Goal: Information Seeking & Learning: Understand process/instructions

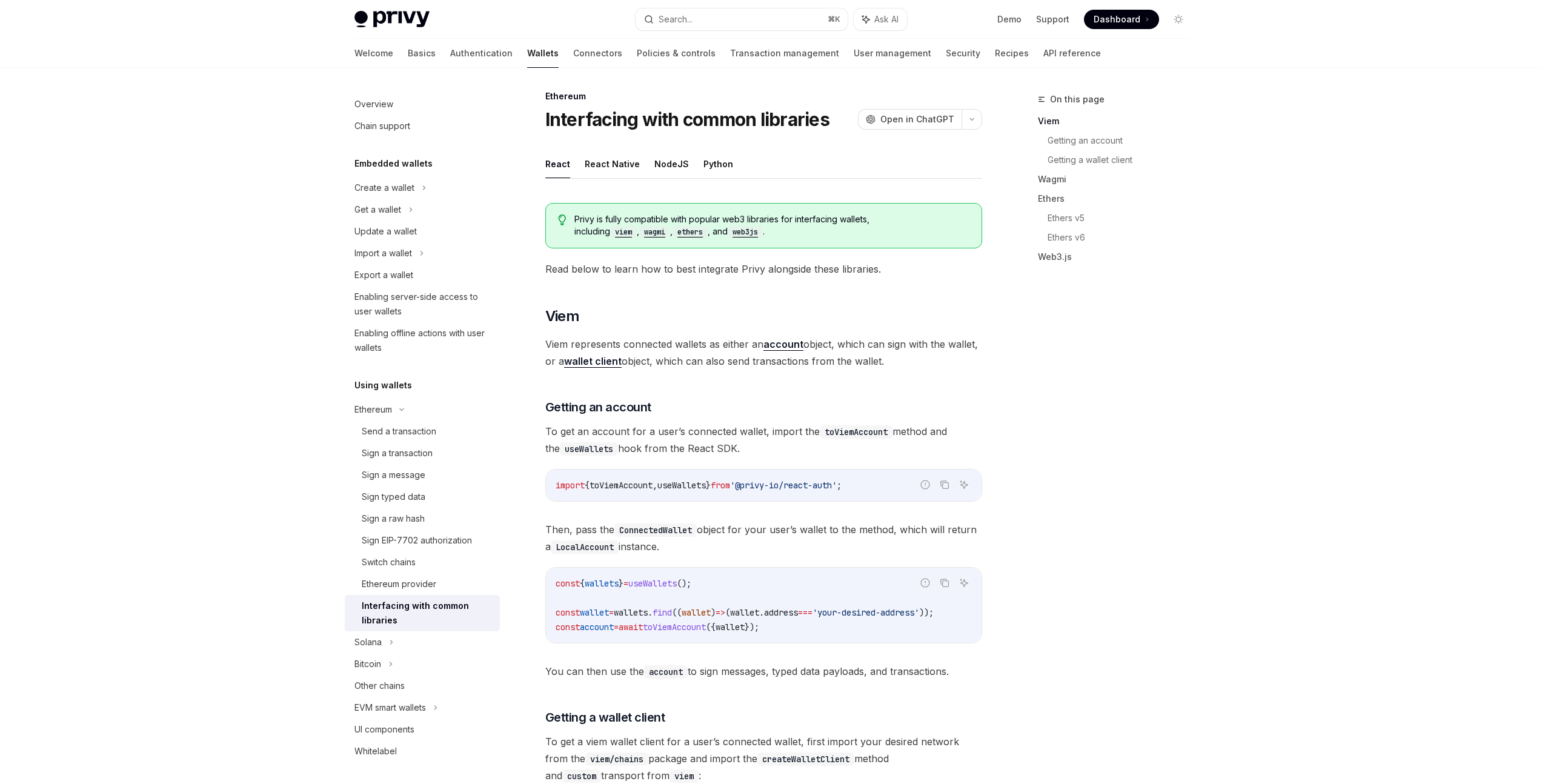
scroll to position [13, 0]
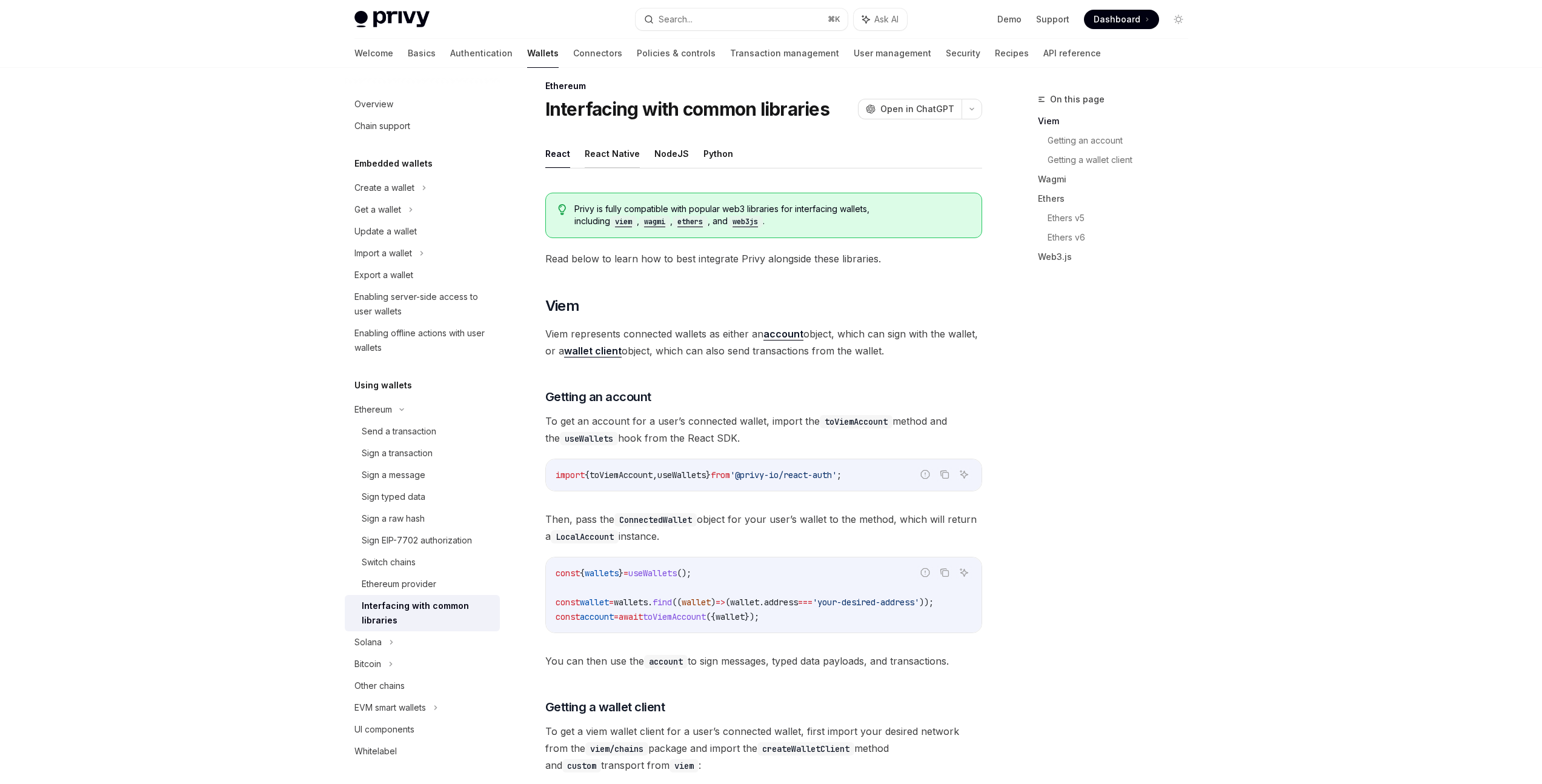
click at [630, 163] on button "React Native" at bounding box center [612, 153] width 55 height 29
type textarea "*"
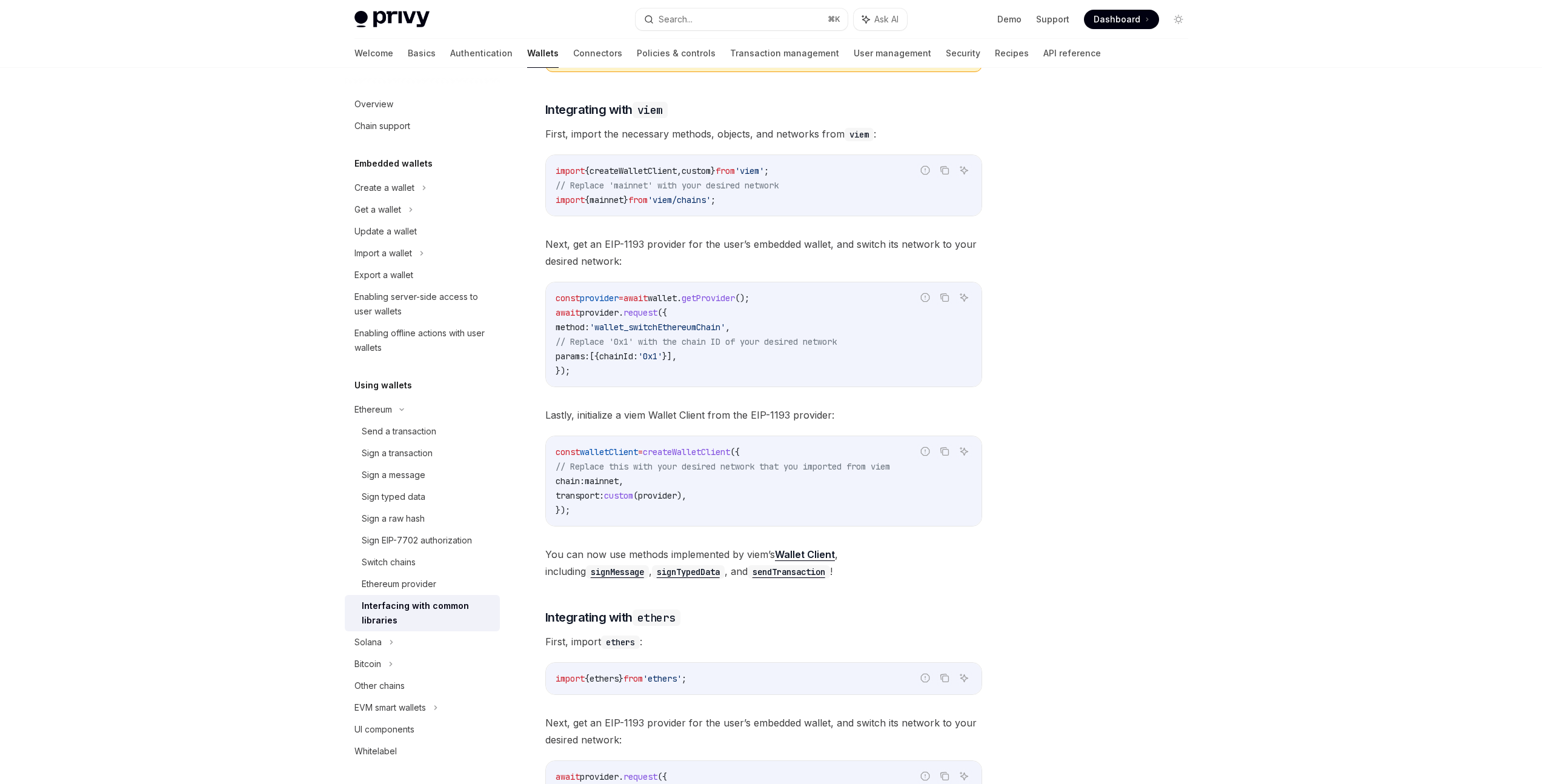
scroll to position [165, 0]
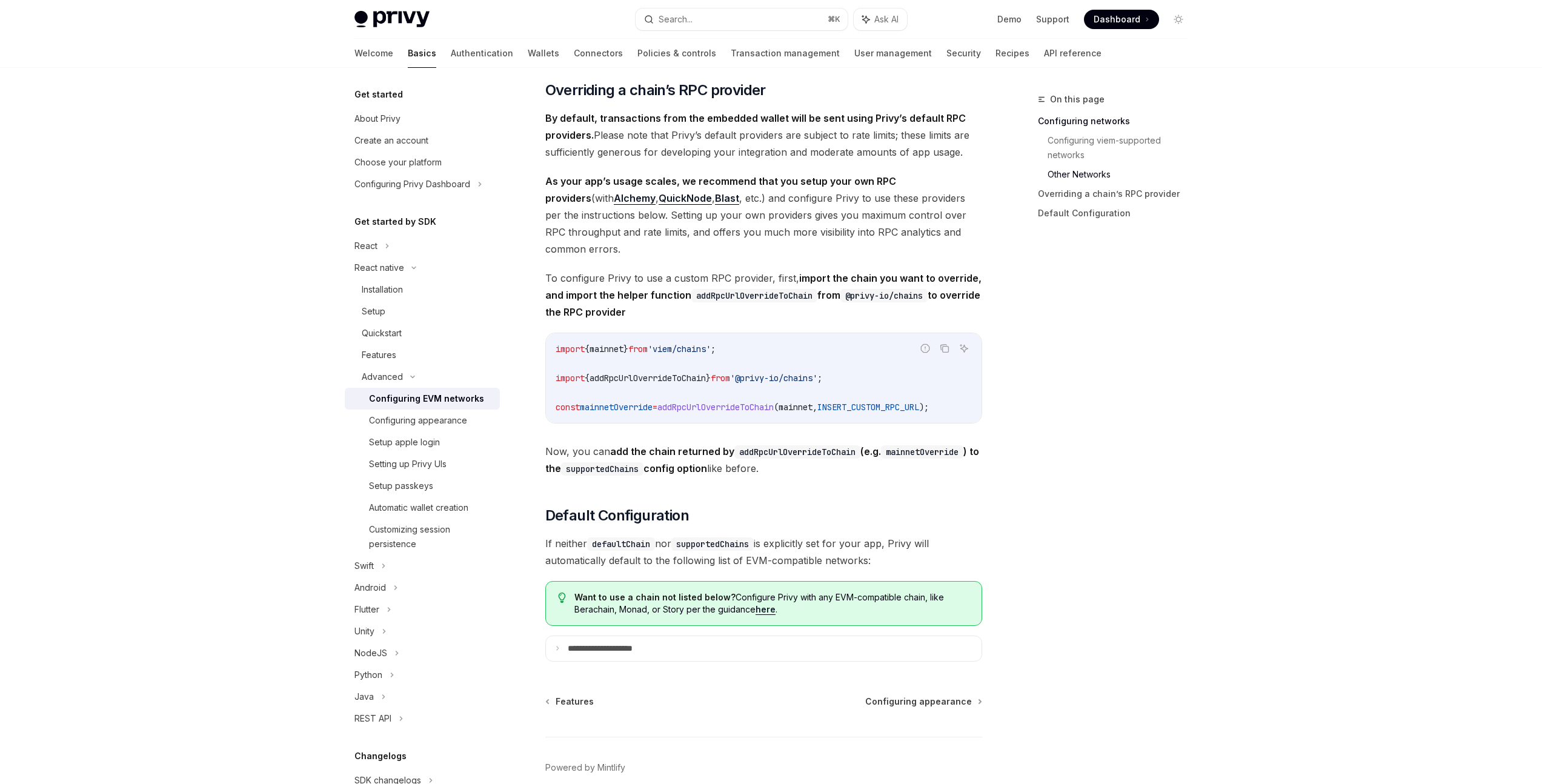
click at [774, 413] on span "addRpcUrlOverrideToChain" at bounding box center [715, 407] width 116 height 11
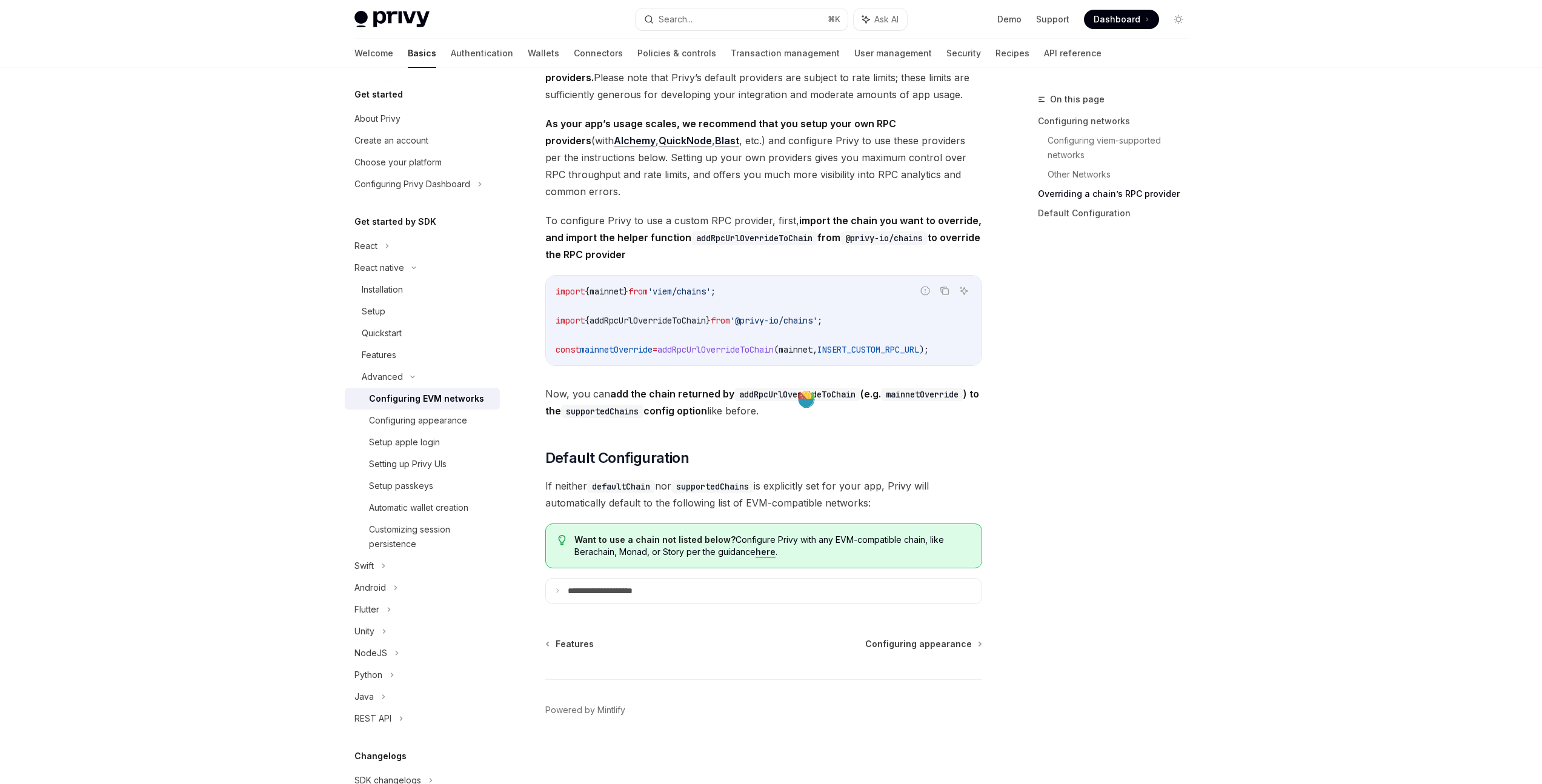
scroll to position [1401, 0]
click at [674, 592] on summary "**********" at bounding box center [764, 591] width 436 height 26
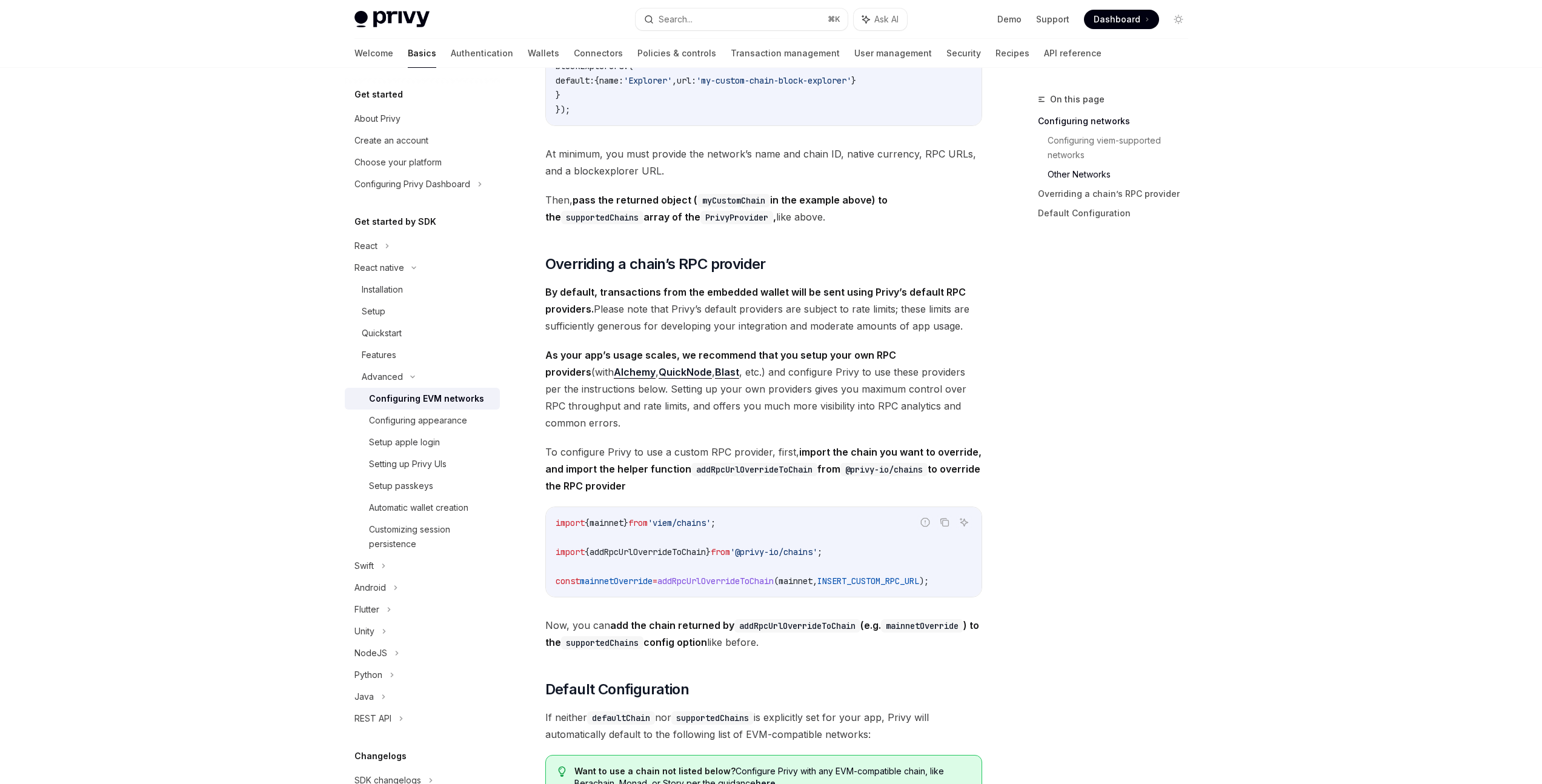
scroll to position [1172, 0]
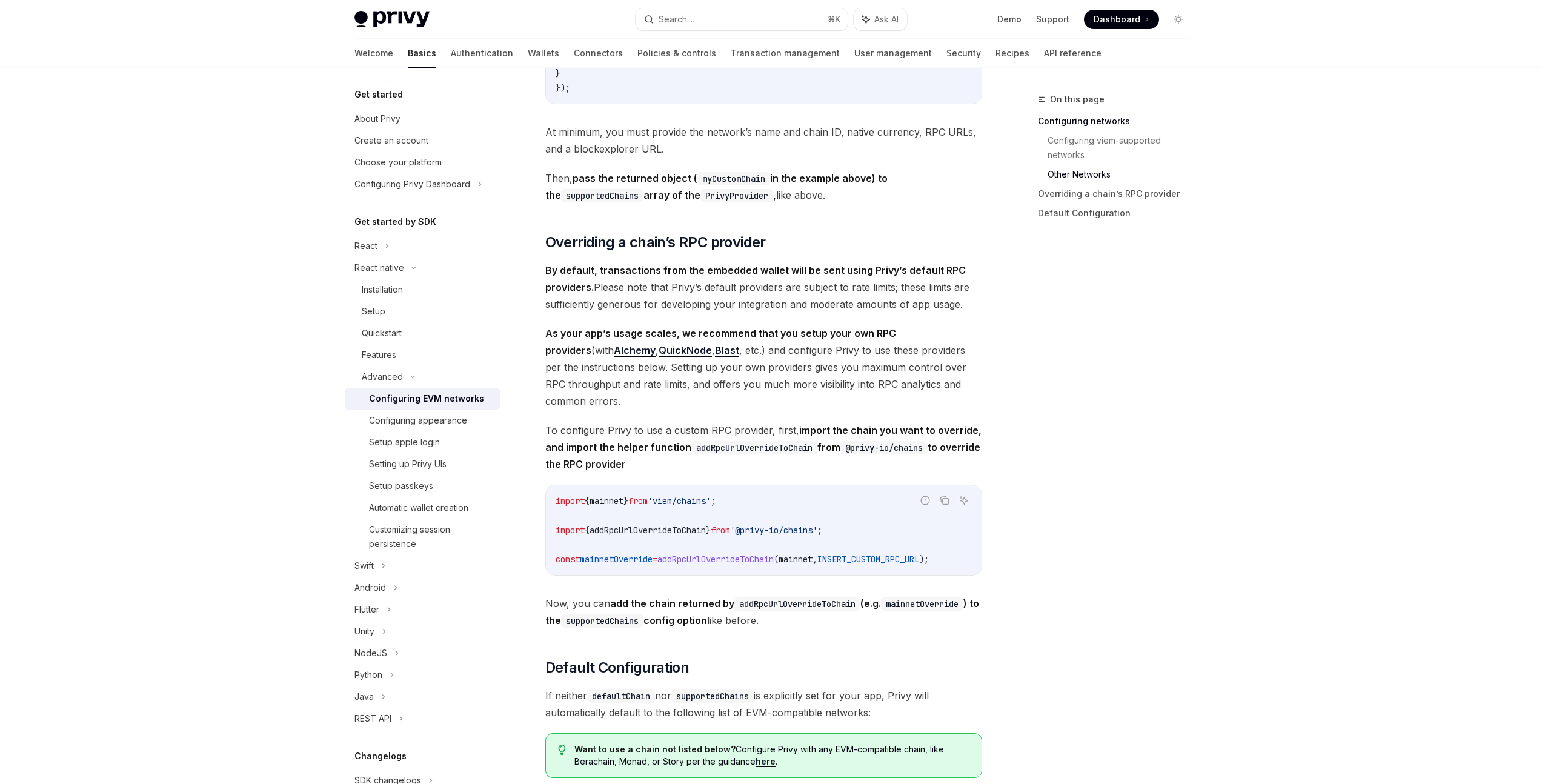
click at [753, 565] on span "addRpcUrlOverrideToChain" at bounding box center [715, 559] width 116 height 11
copy span "addRpcUrlOverrideToChain"
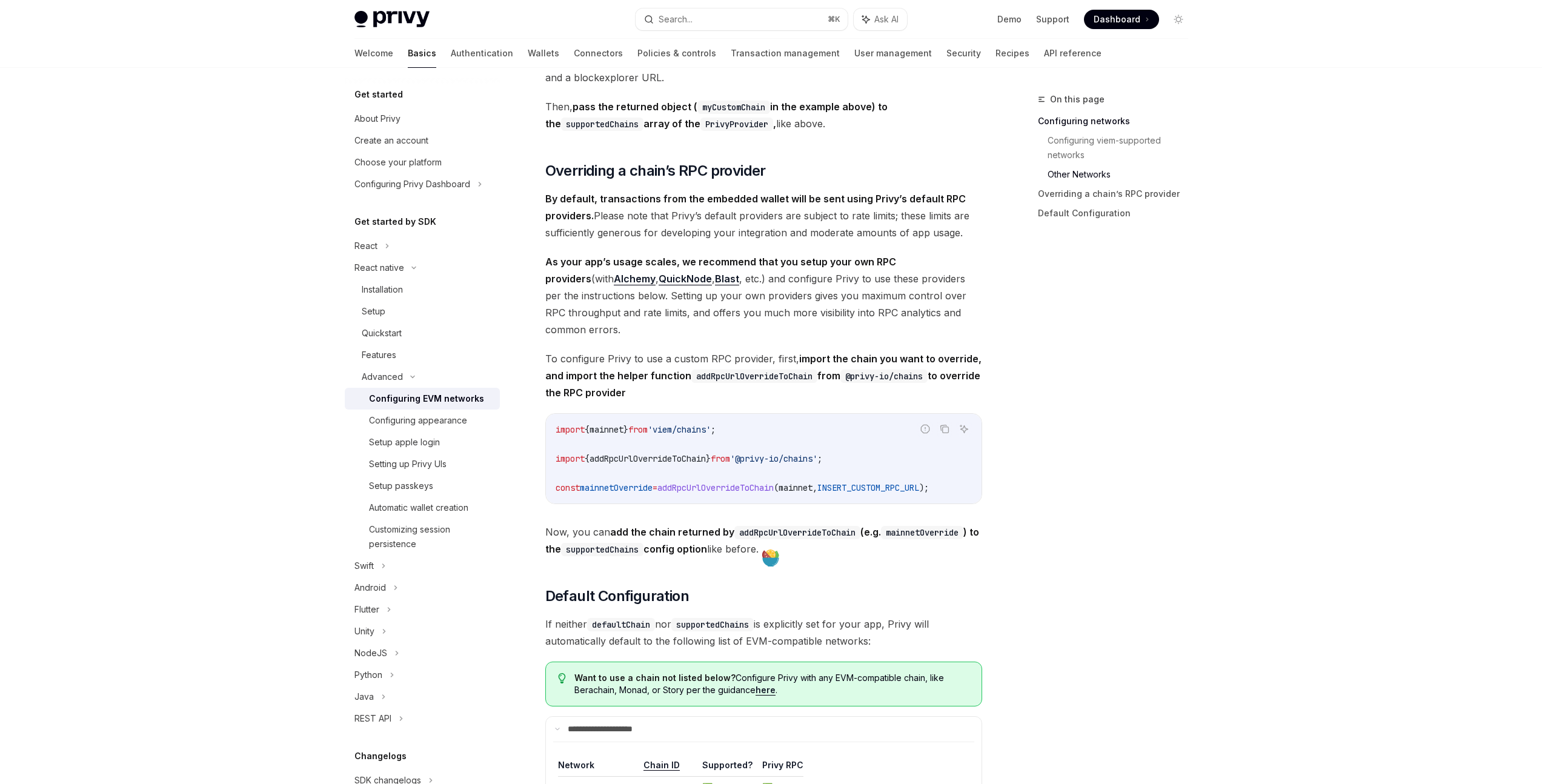
click at [753, 576] on div "Read below to learn how to configure supported EVM networks for the Expo SDK an…" at bounding box center [764, 120] width 437 height 2424
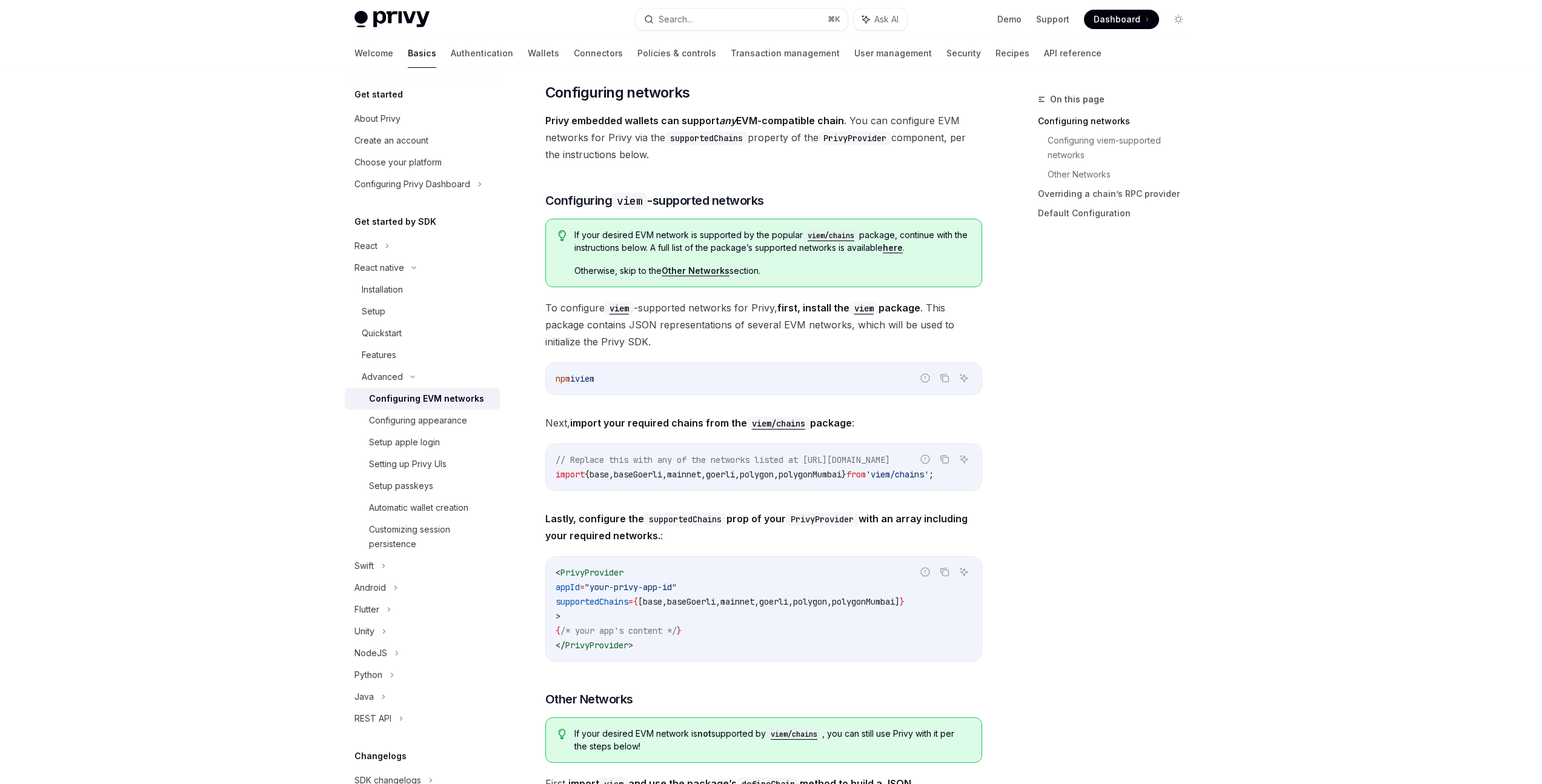
scroll to position [140, 0]
